Goal: Obtain resource: Obtain resource

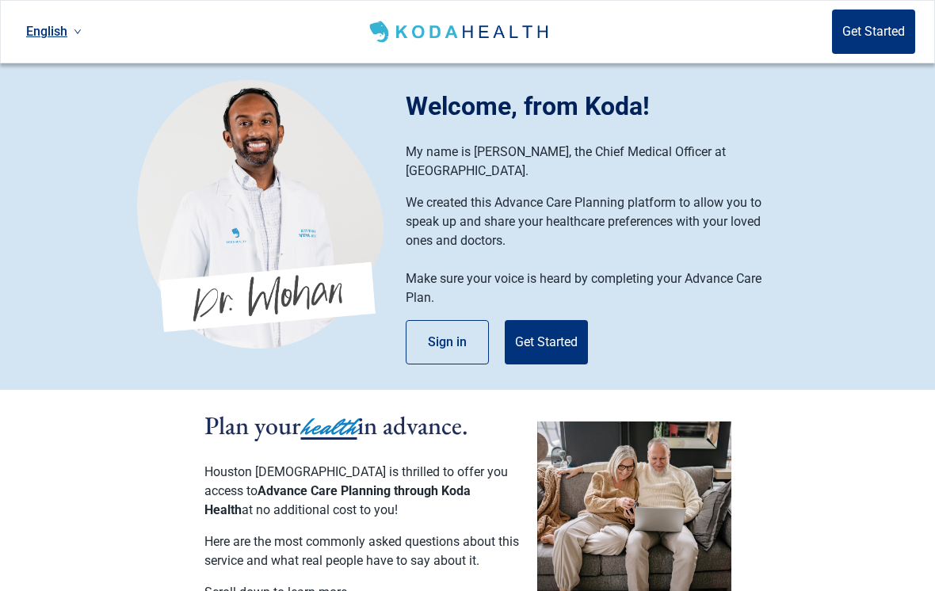
click at [452, 326] on button "Sign in" at bounding box center [447, 342] width 83 height 44
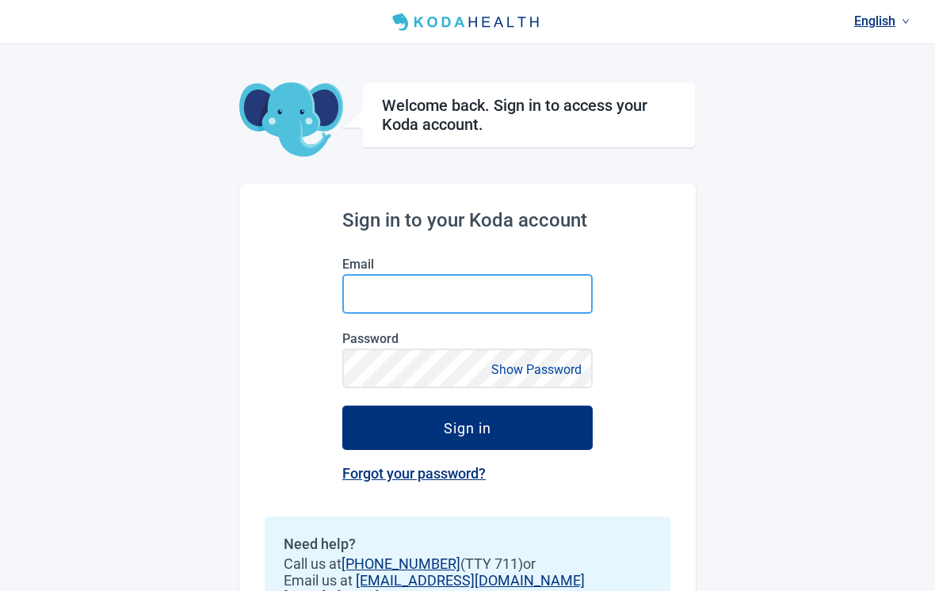
click at [533, 301] on input "Email" at bounding box center [467, 294] width 250 height 40
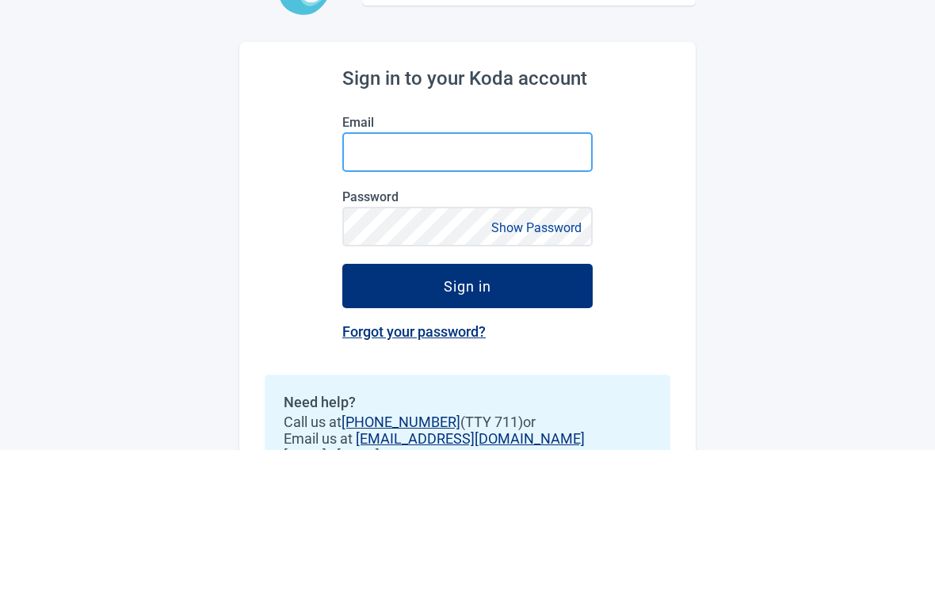
type input "[EMAIL_ADDRESS][DOMAIN_NAME]"
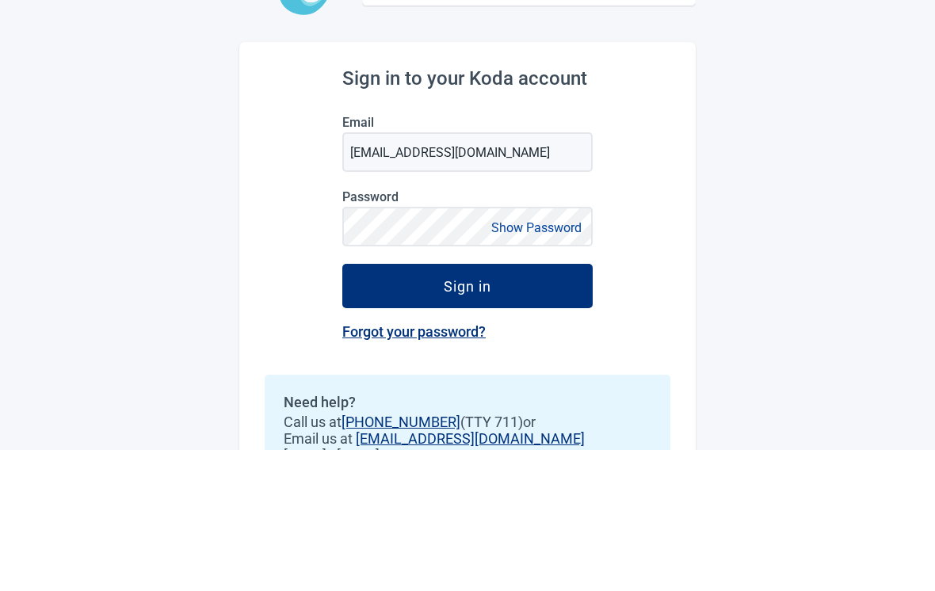
click at [468, 406] on button "Sign in" at bounding box center [467, 428] width 250 height 44
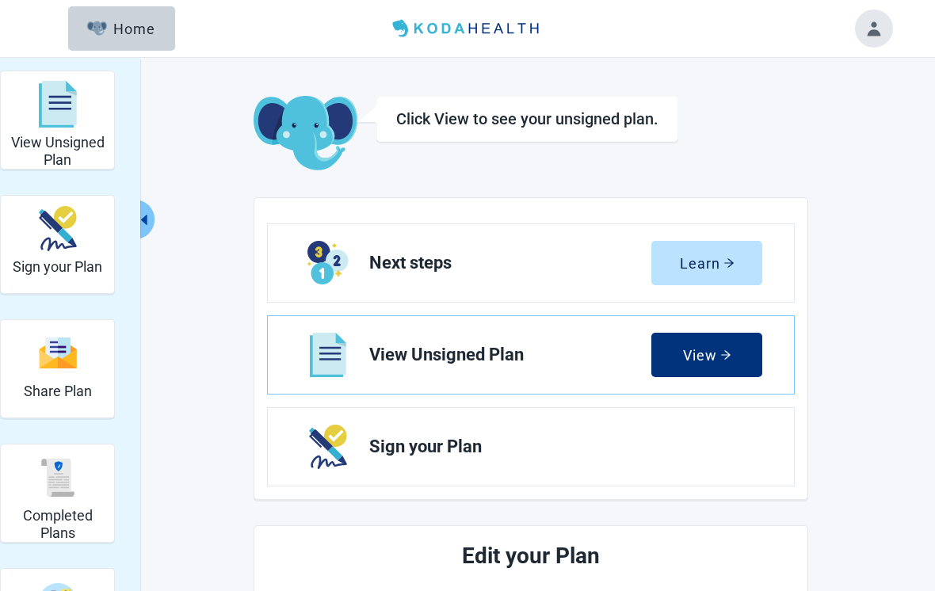
click at [716, 350] on div "View" at bounding box center [707, 355] width 48 height 16
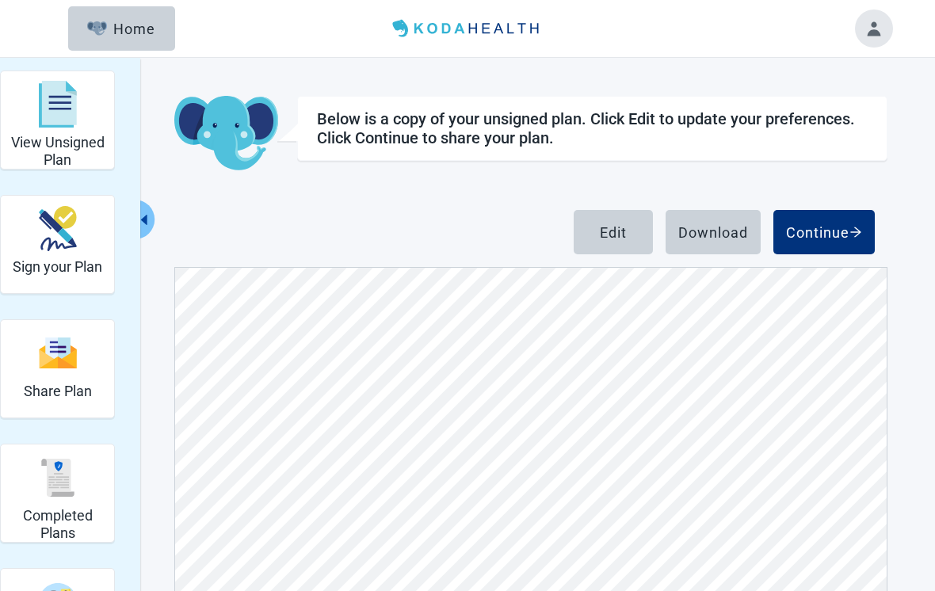
click at [724, 231] on div "Download" at bounding box center [714, 232] width 70 height 16
click at [71, 249] on img "Sign your Plan" at bounding box center [58, 228] width 38 height 45
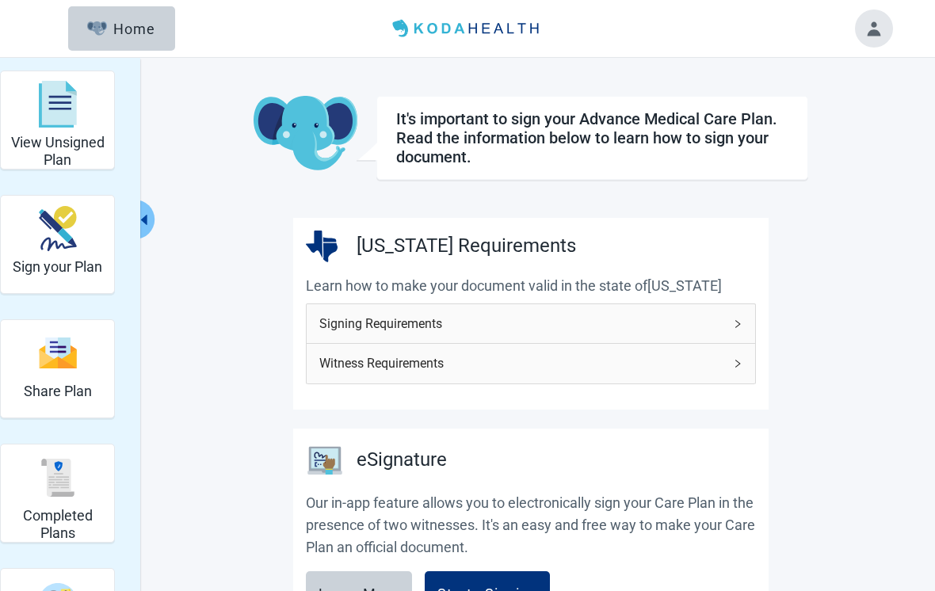
click at [879, 46] on button "Toggle account menu" at bounding box center [874, 29] width 38 height 38
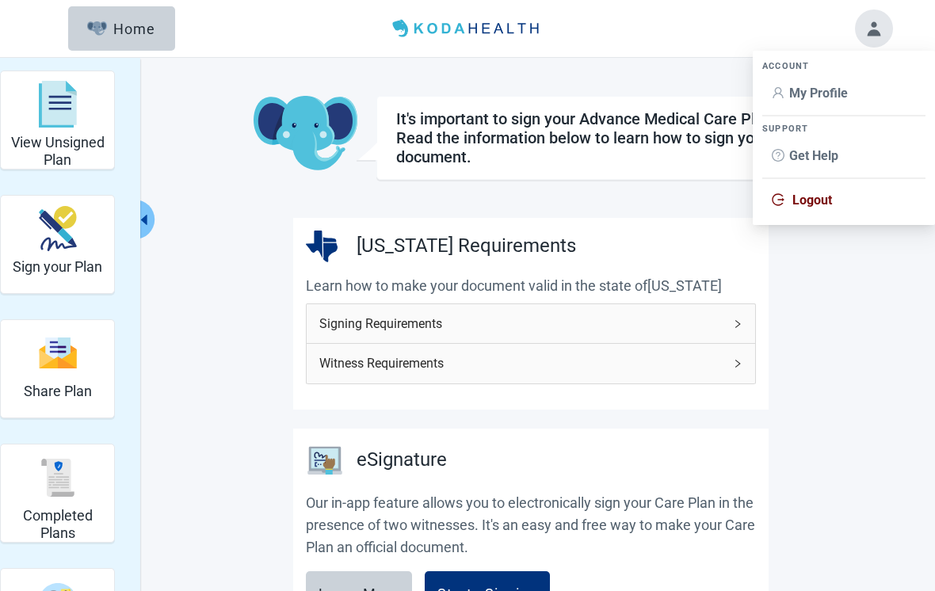
click at [823, 203] on span "Logout" at bounding box center [813, 200] width 40 height 15
